Goal: Check status: Check status

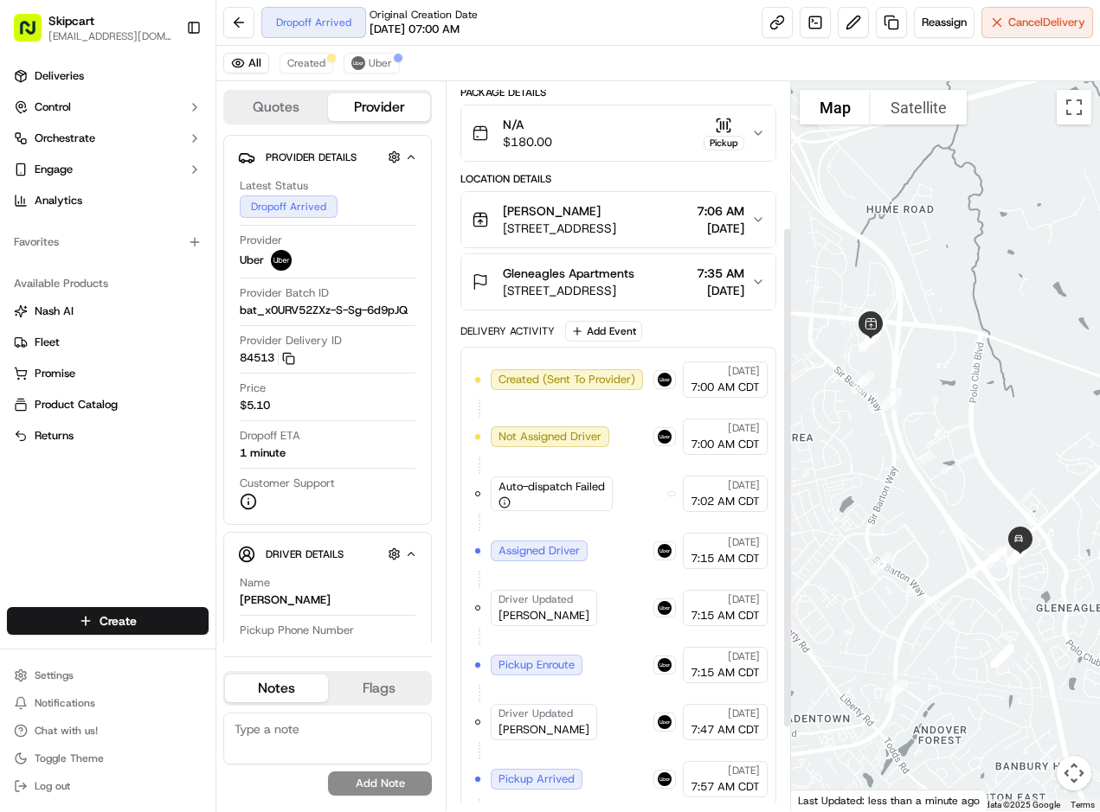
scroll to position [332, 0]
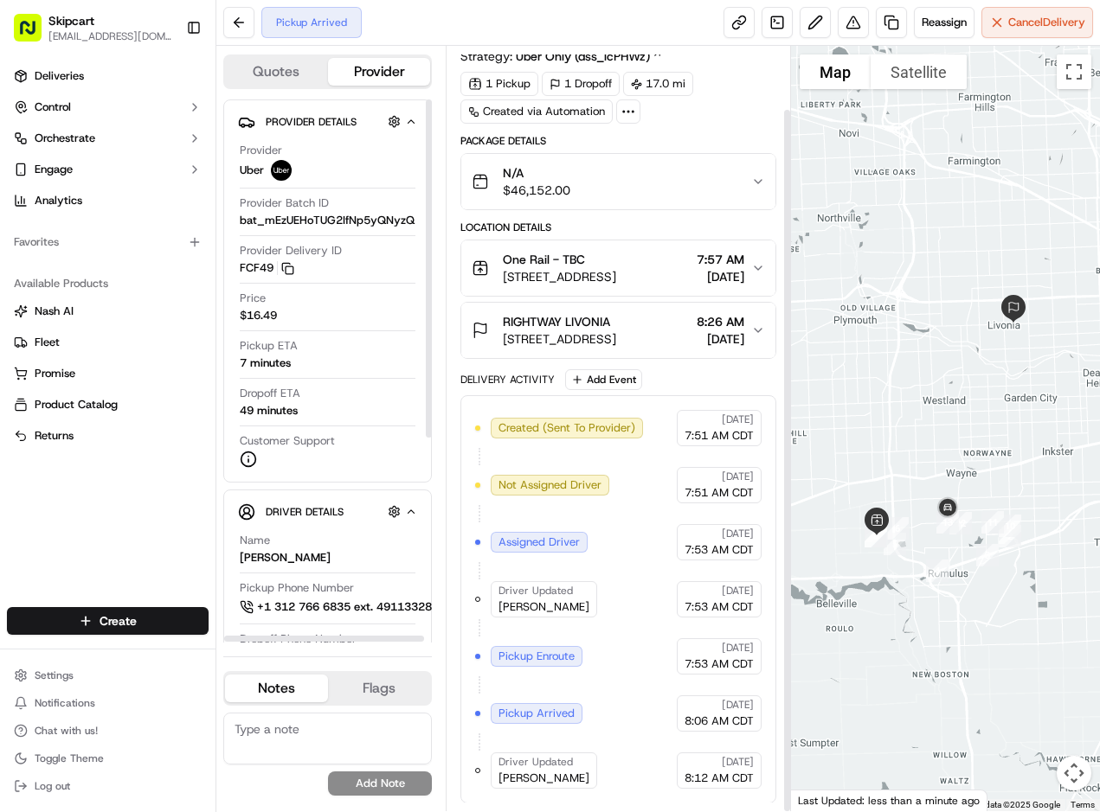
scroll to position [68, 0]
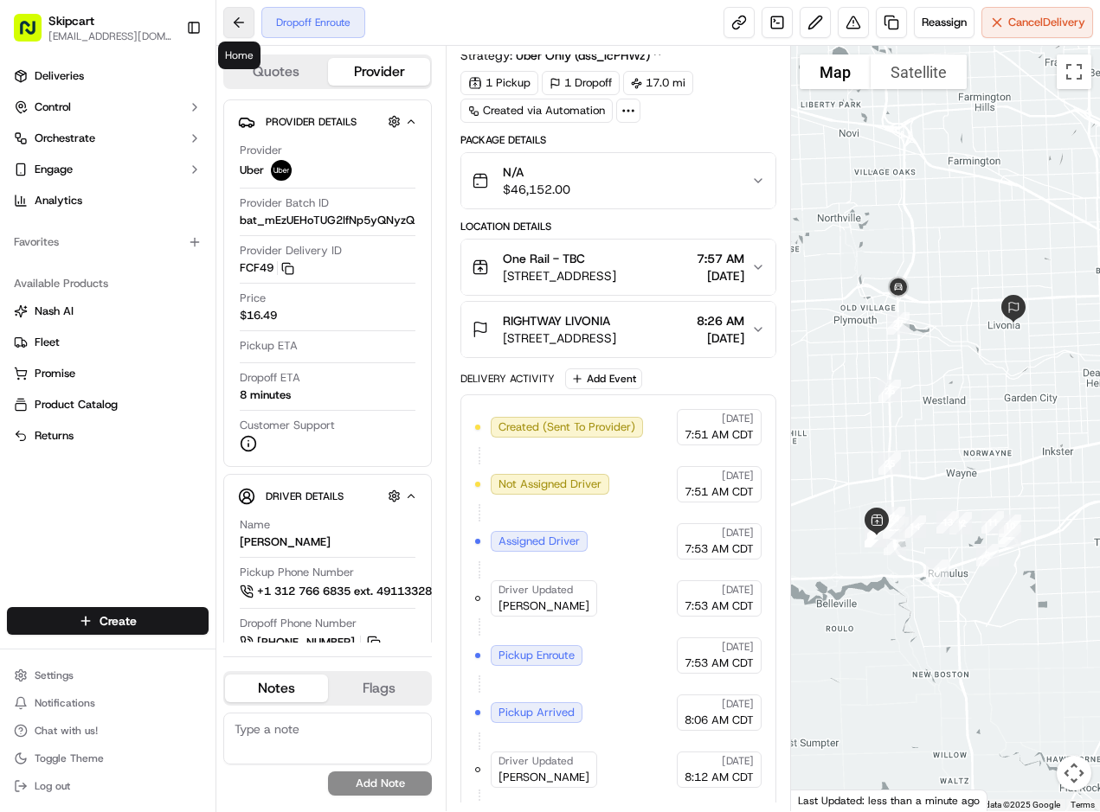
click at [245, 22] on button at bounding box center [238, 22] width 31 height 31
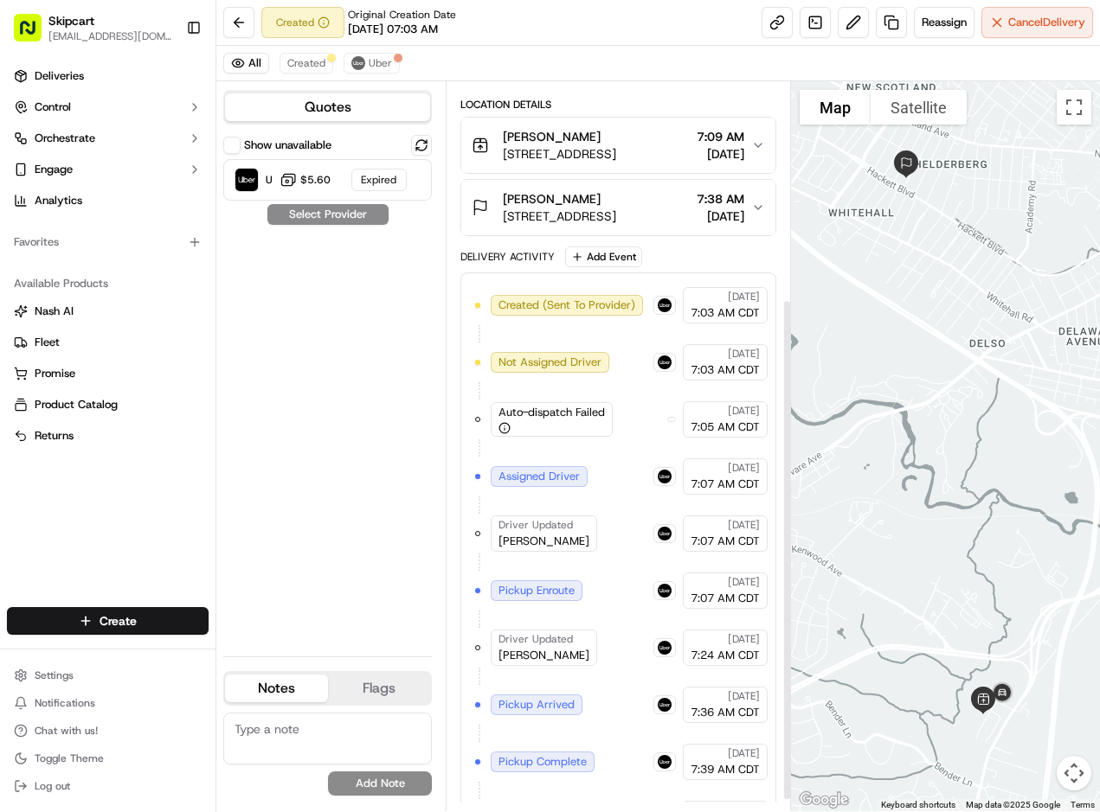
scroll to position [332, 0]
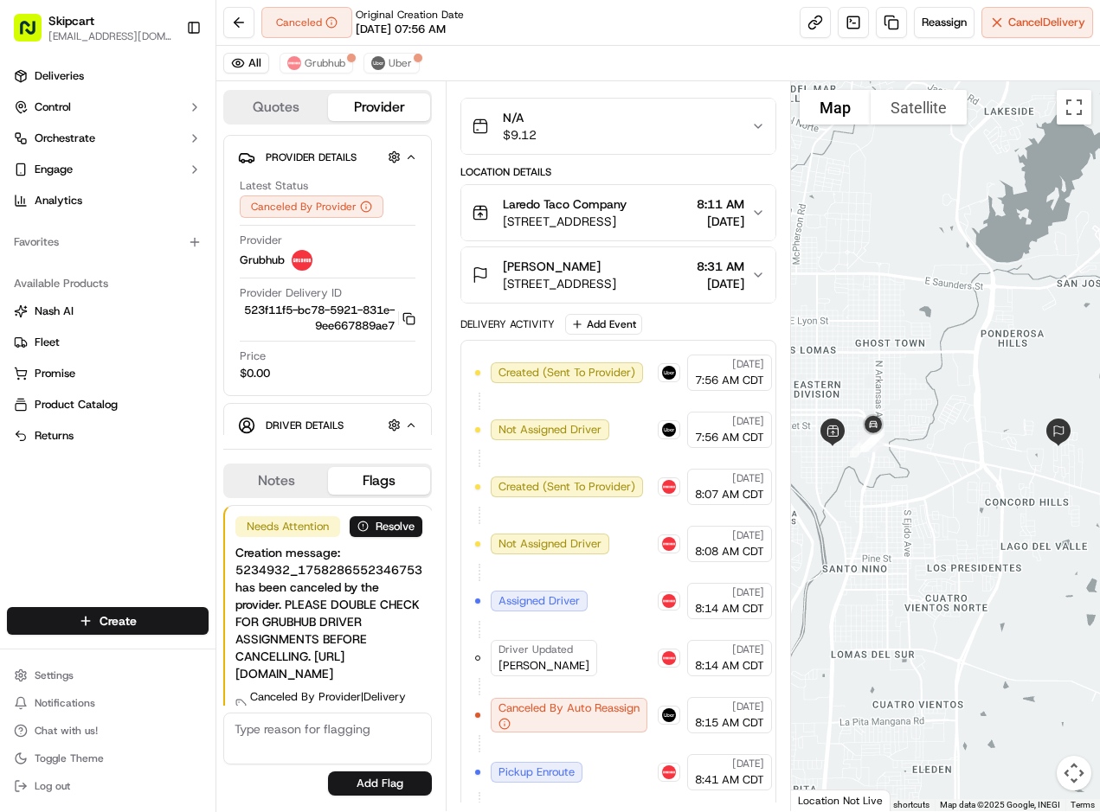
scroll to position [251, 0]
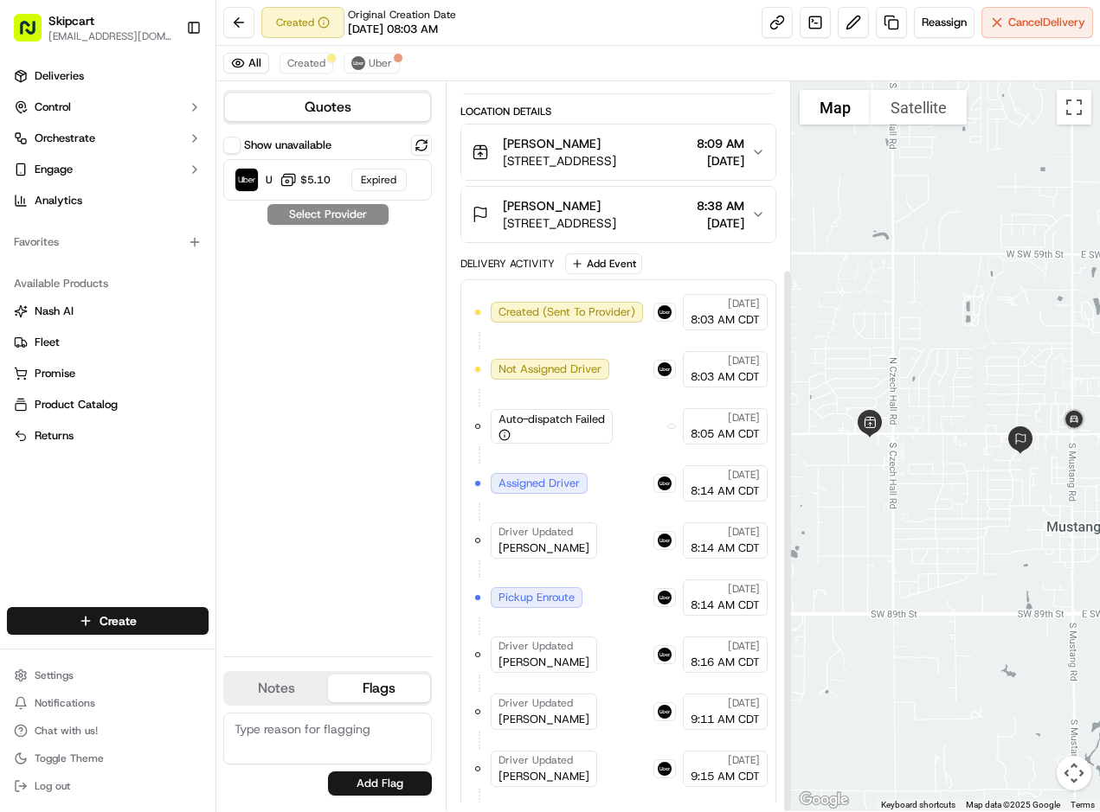
scroll to position [251, 0]
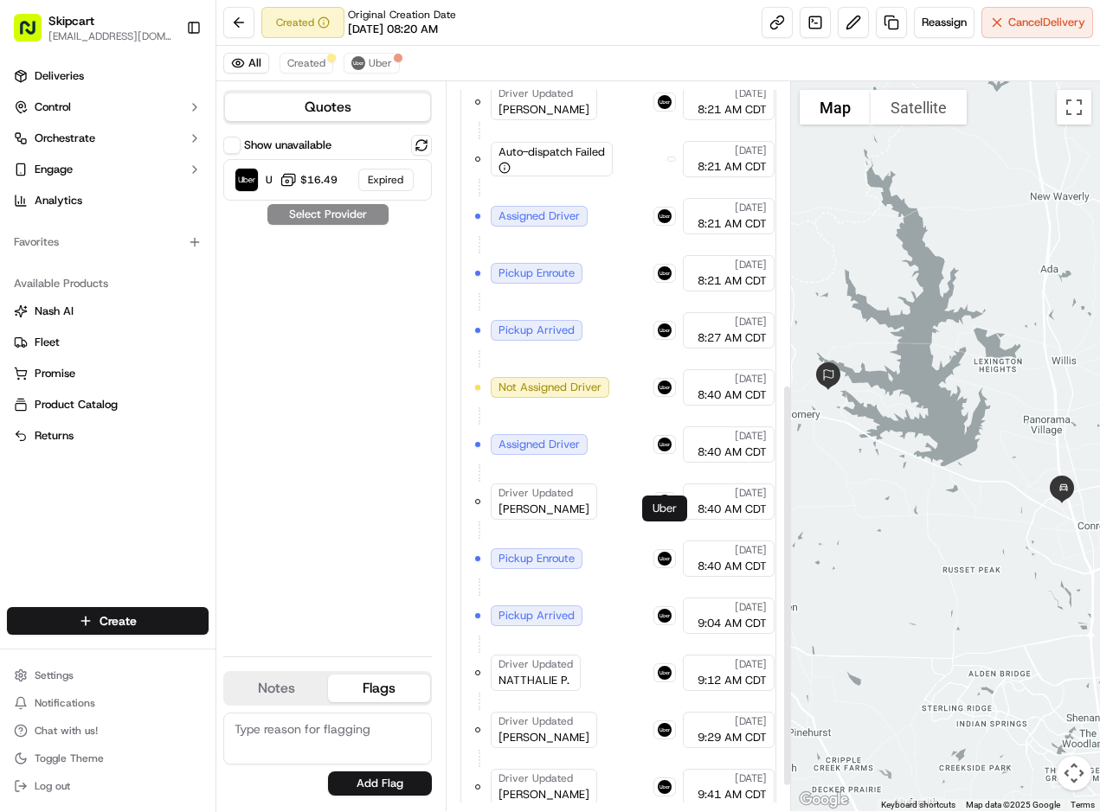
scroll to position [594, 0]
